Goal: Information Seeking & Learning: Learn about a topic

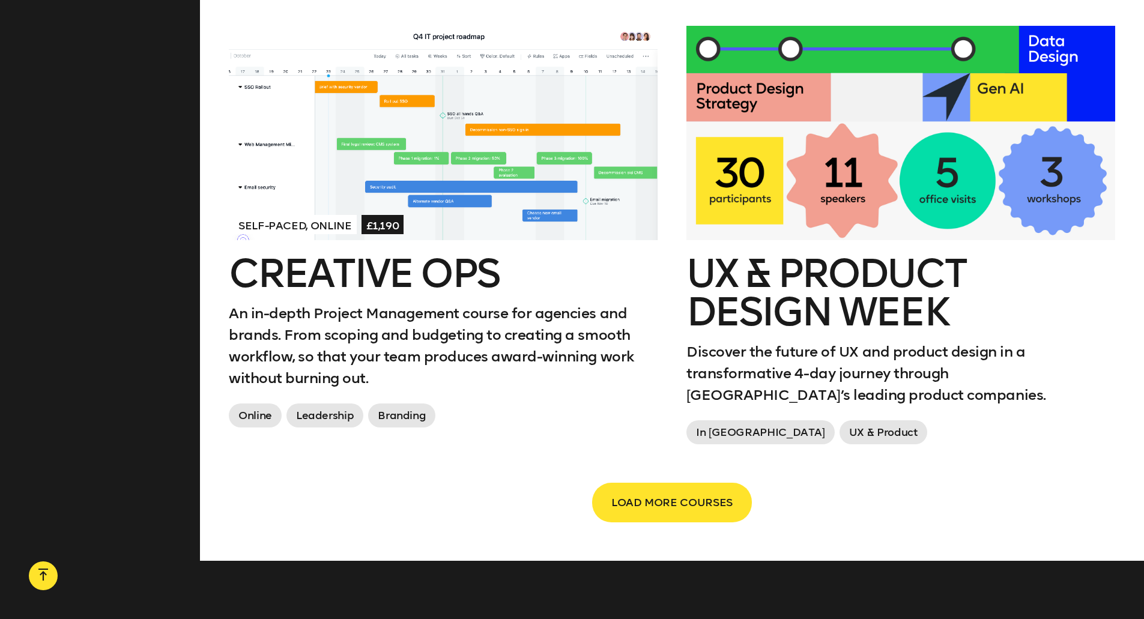
scroll to position [1982, 0]
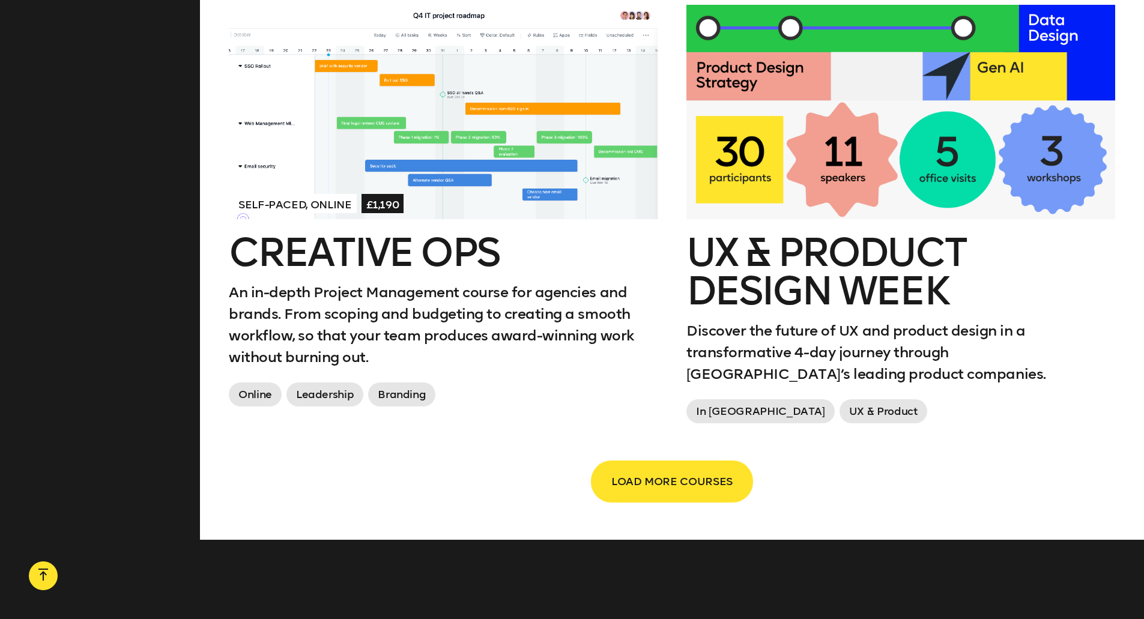
click at [643, 470] on span "LOAD MORE COURSES" at bounding box center [671, 481] width 121 height 23
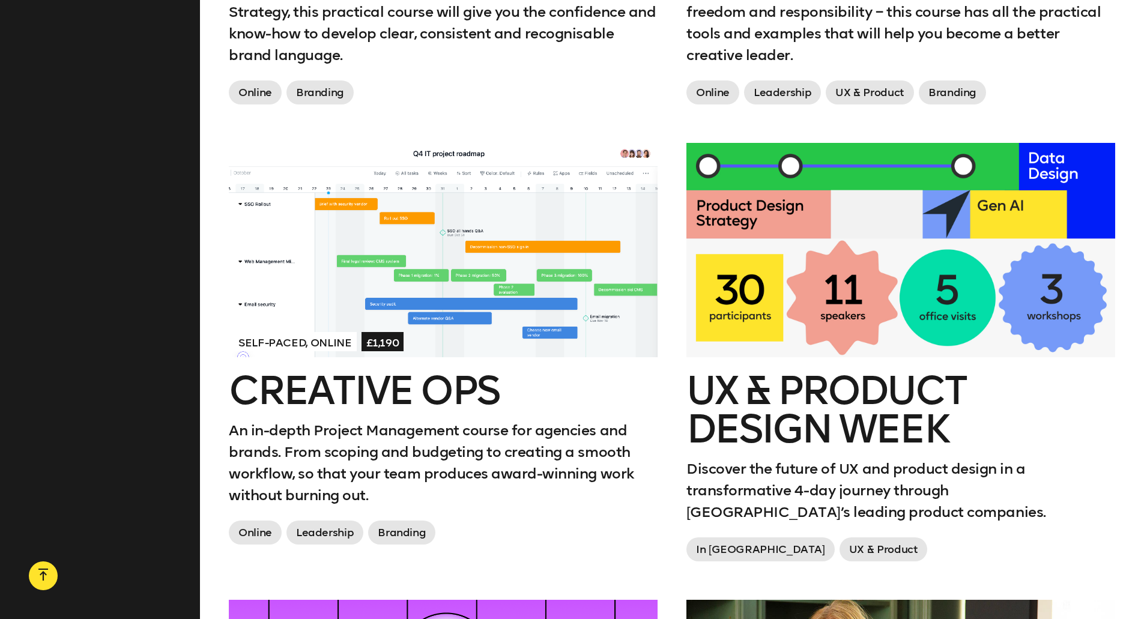
scroll to position [1862, 0]
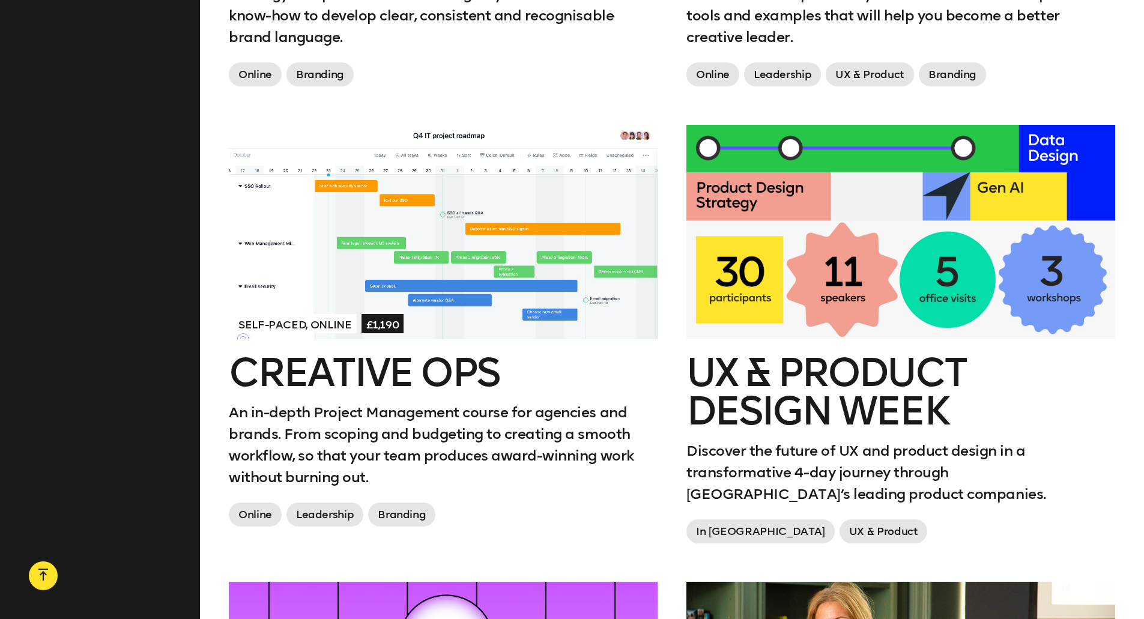
click at [325, 354] on h2 "Creative Ops" at bounding box center [443, 373] width 429 height 38
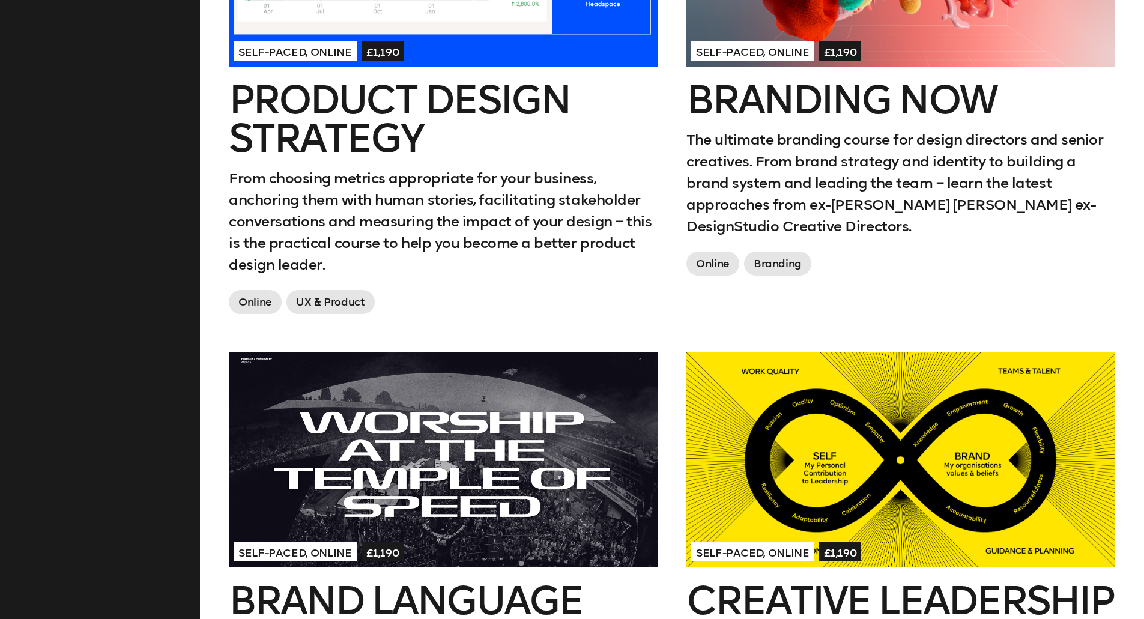
scroll to position [1201, 0]
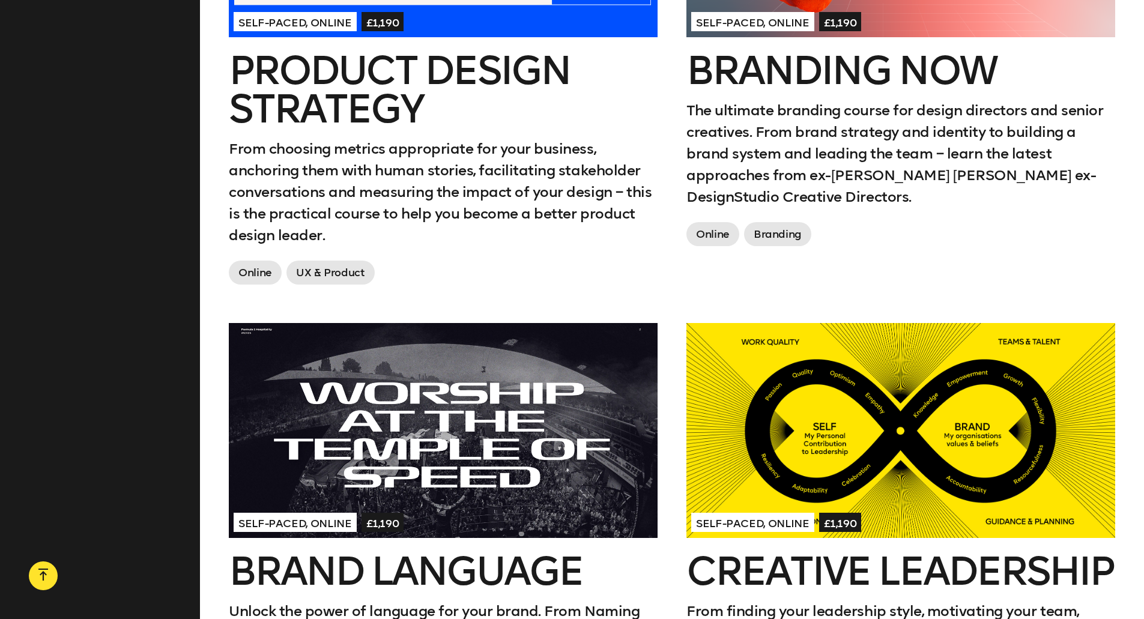
click at [815, 557] on h2 "Creative Leadership" at bounding box center [901, 572] width 429 height 38
click at [817, 383] on div at bounding box center [901, 430] width 429 height 214
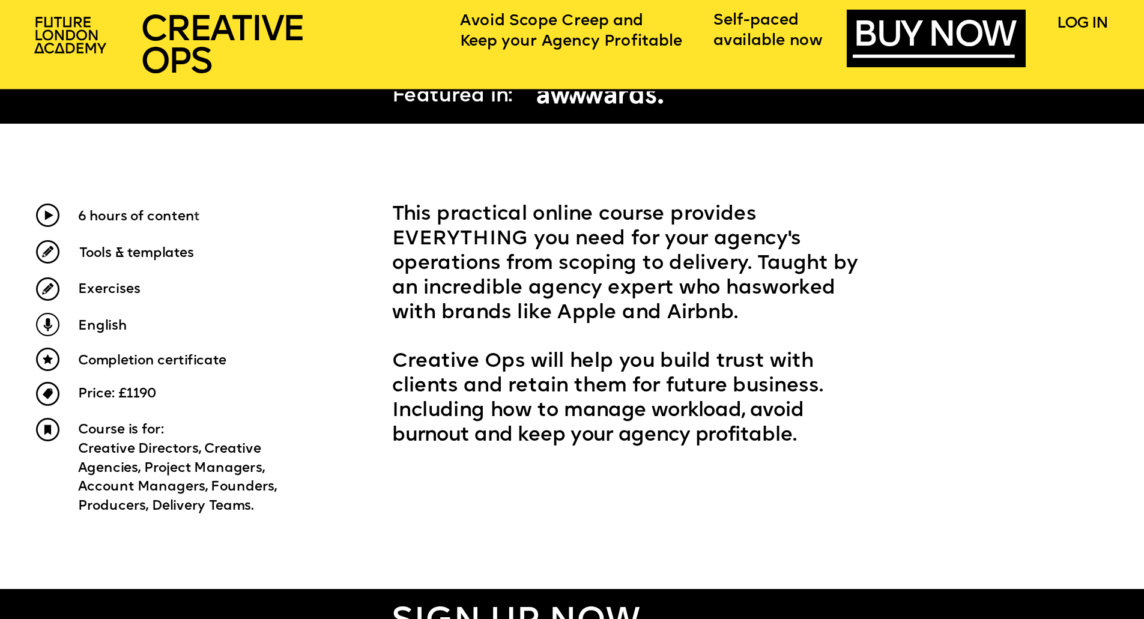
scroll to position [601, 0]
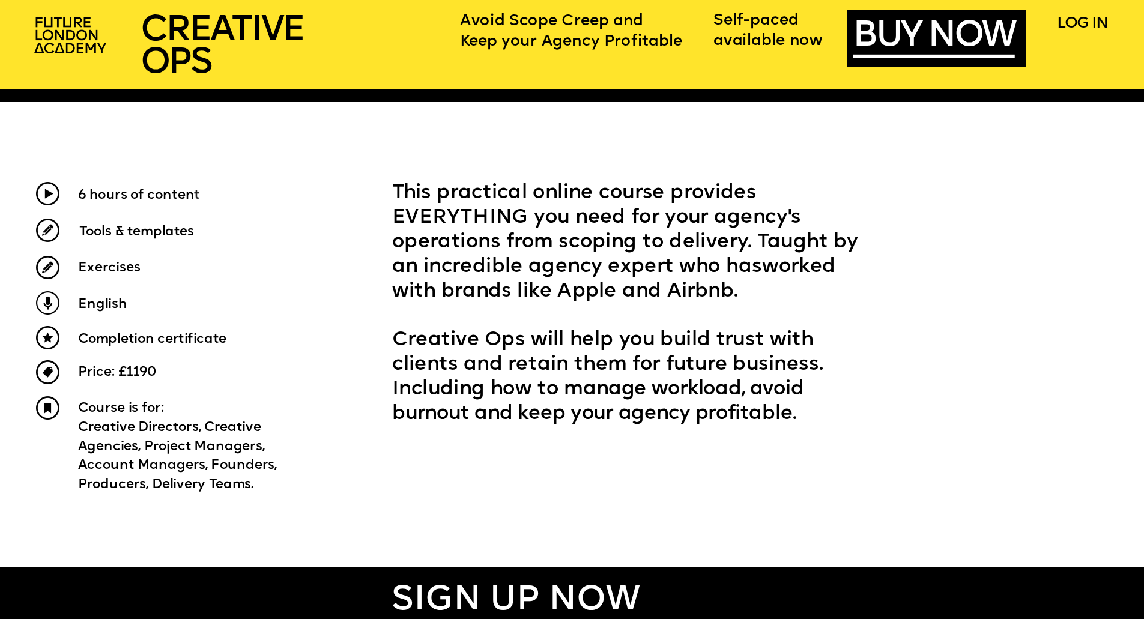
drag, startPoint x: 43, startPoint y: 423, endPoint x: 102, endPoint y: 118, distance: 310.6
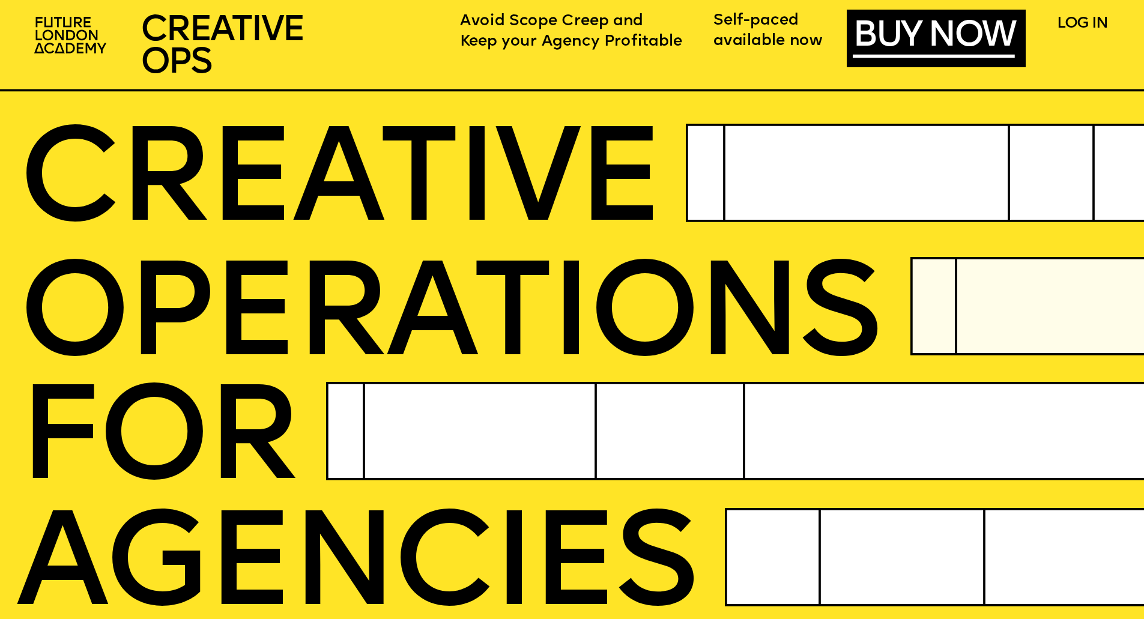
scroll to position [0, 0]
drag, startPoint x: 147, startPoint y: 49, endPoint x: 160, endPoint y: 48, distance: 12.6
click at [147, 49] on span "CREATIVE OPS" at bounding box center [222, 47] width 163 height 68
drag, startPoint x: 193, startPoint y: 135, endPoint x: 471, endPoint y: 341, distance: 345.7
click at [193, 135] on span "CREATIVE" at bounding box center [339, 187] width 643 height 134
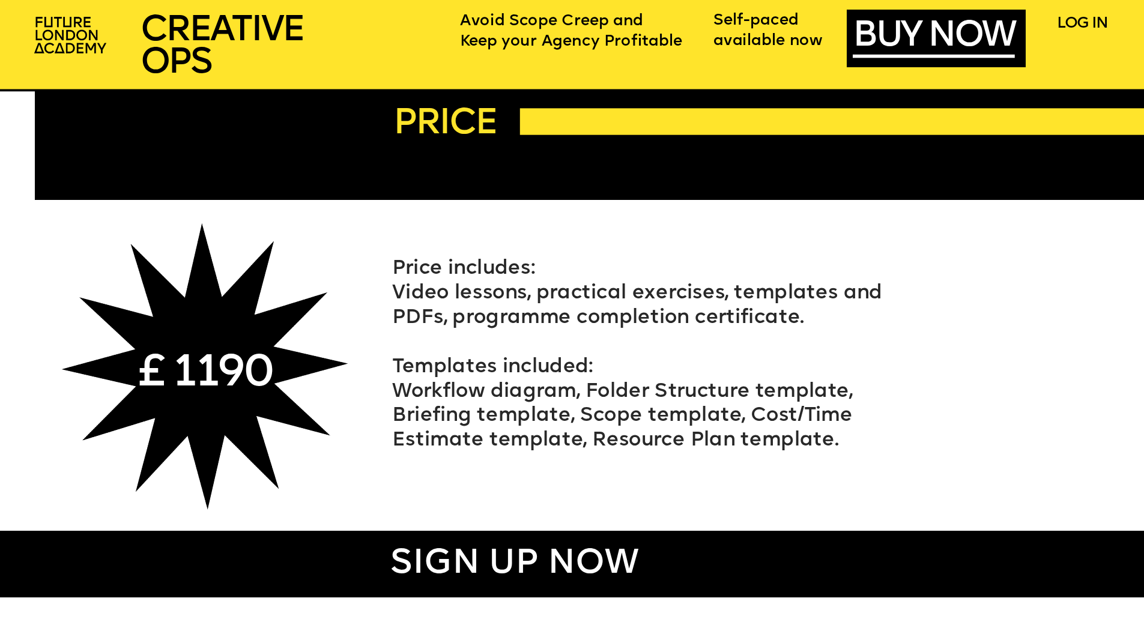
scroll to position [7088, 0]
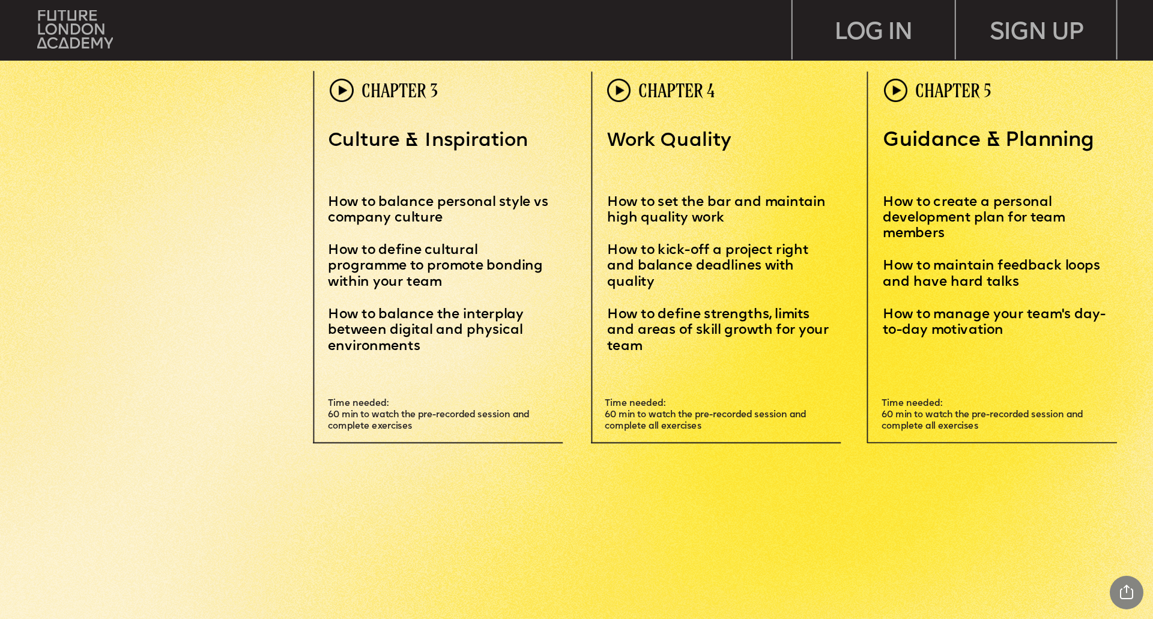
scroll to position [3784, 0]
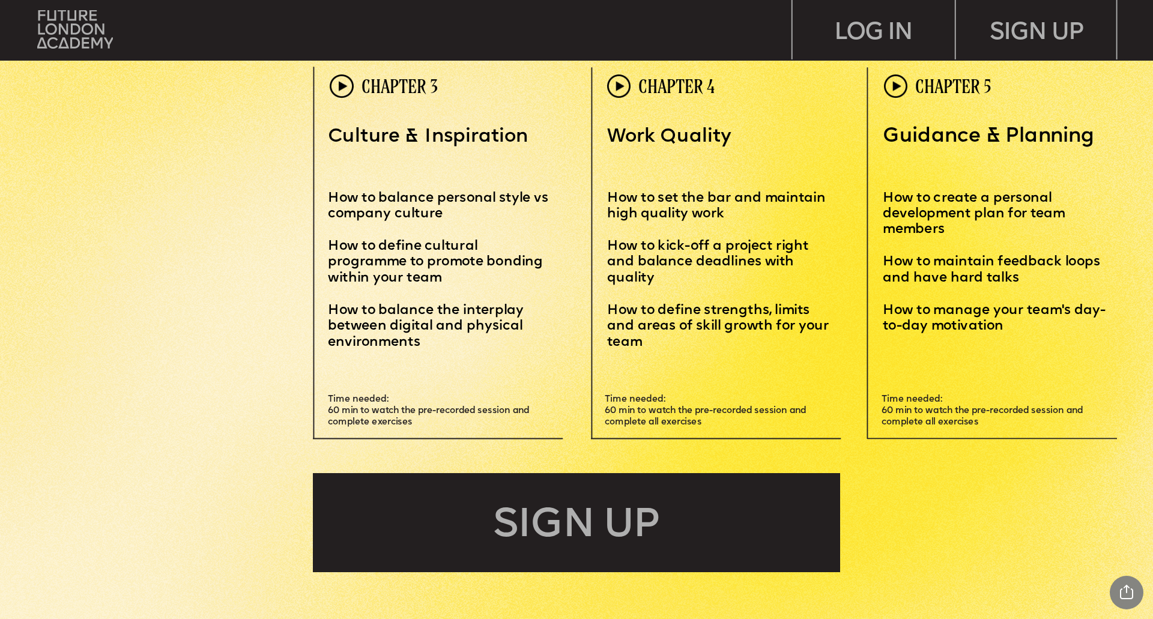
drag, startPoint x: 229, startPoint y: 326, endPoint x: 316, endPoint y: 335, distance: 87.0
click at [229, 326] on div "Leadersh i p i s a sk i ll – and you can MASTER i T Learn how to motivate, mana…" at bounding box center [576, 142] width 1153 height 7853
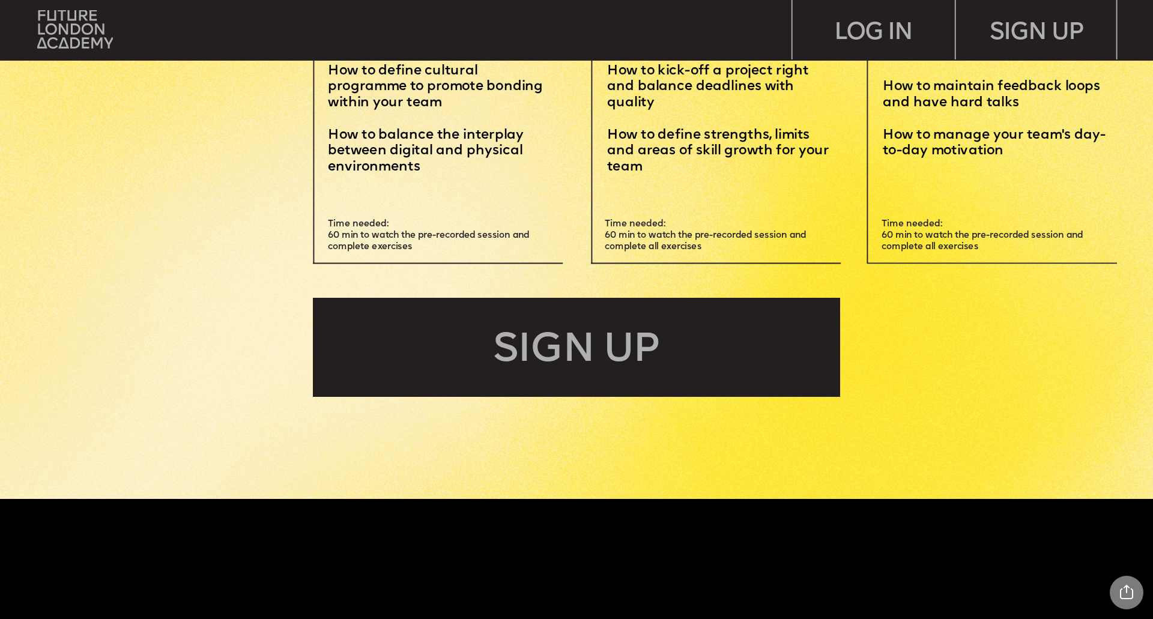
scroll to position [3964, 0]
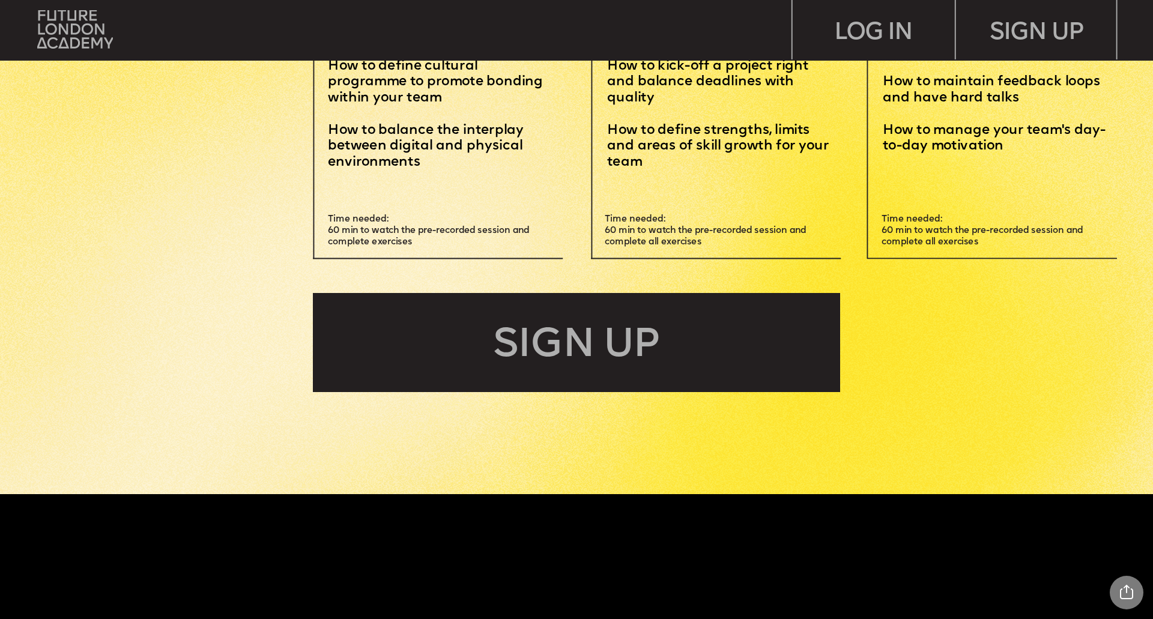
click at [626, 354] on div "SIGN UP" at bounding box center [576, 342] width 527 height 99
